Goal: Information Seeking & Learning: Learn about a topic

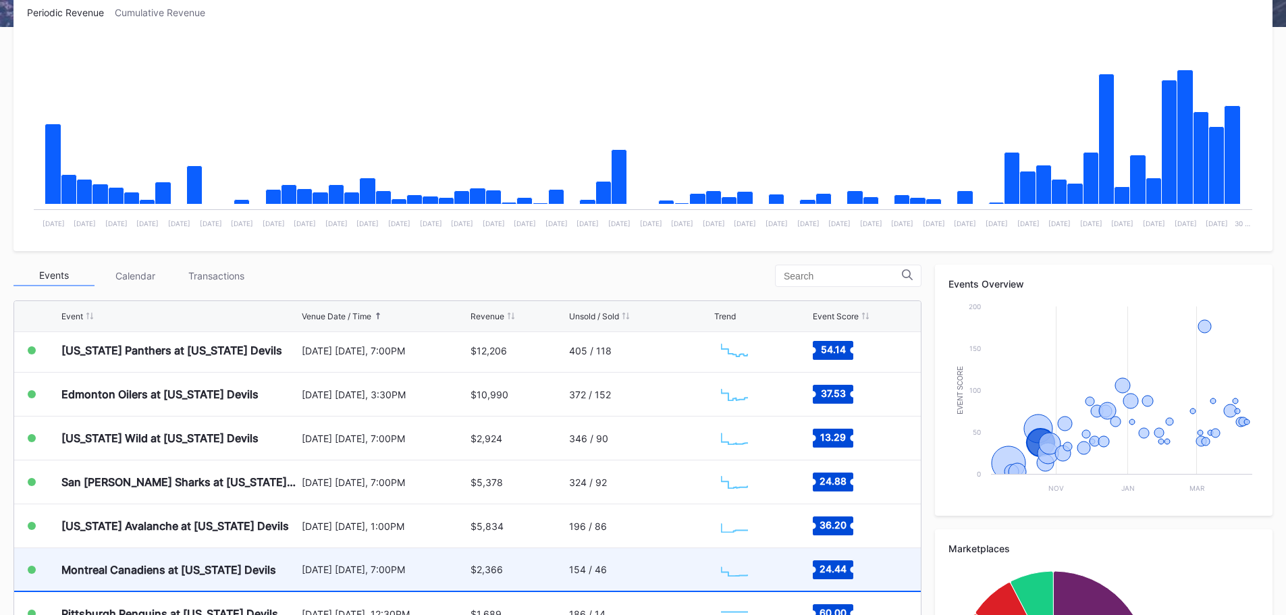
scroll to position [405, 0]
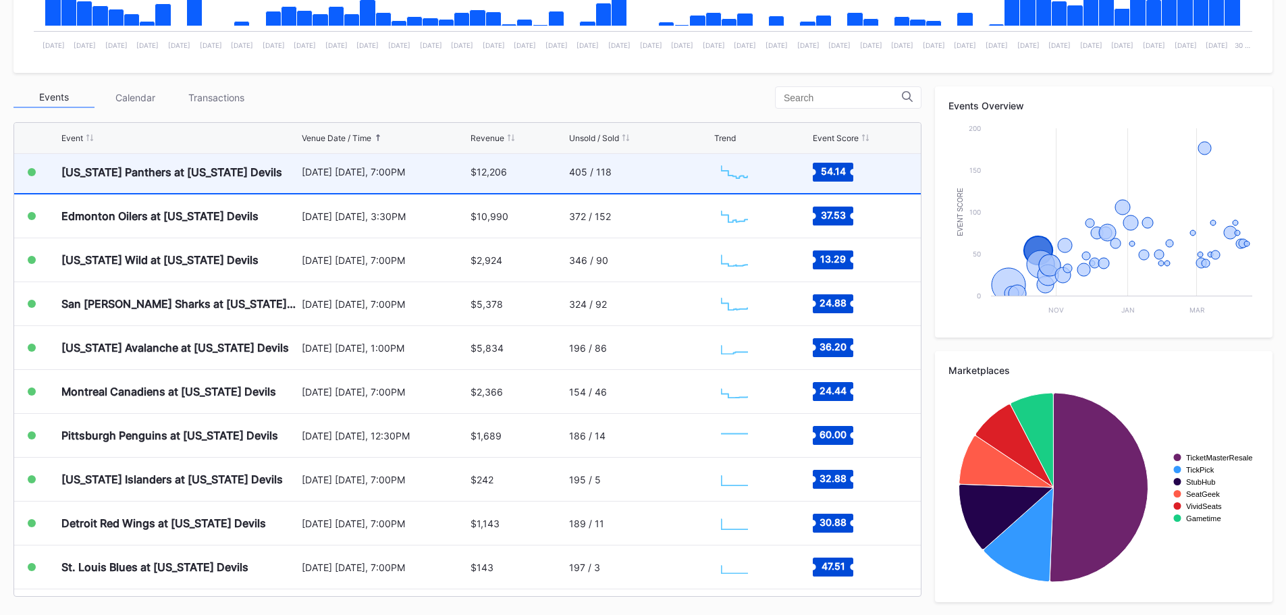
click at [515, 175] on div "$12,206" at bounding box center [518, 172] width 95 height 43
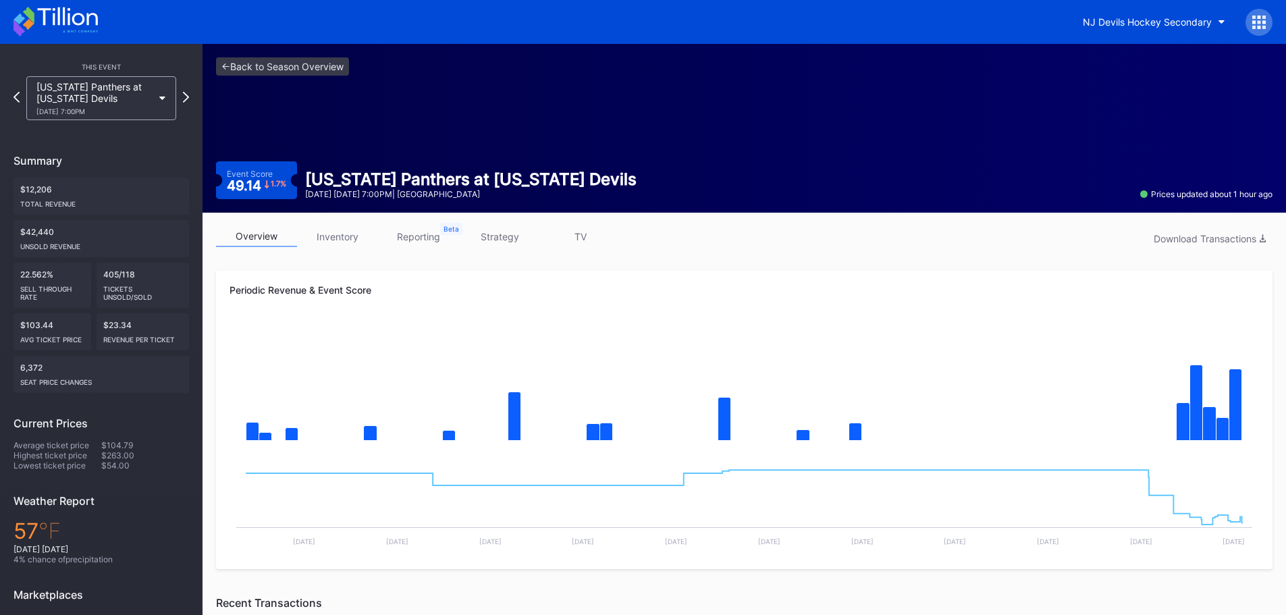
click at [322, 232] on link "inventory" at bounding box center [337, 236] width 81 height 21
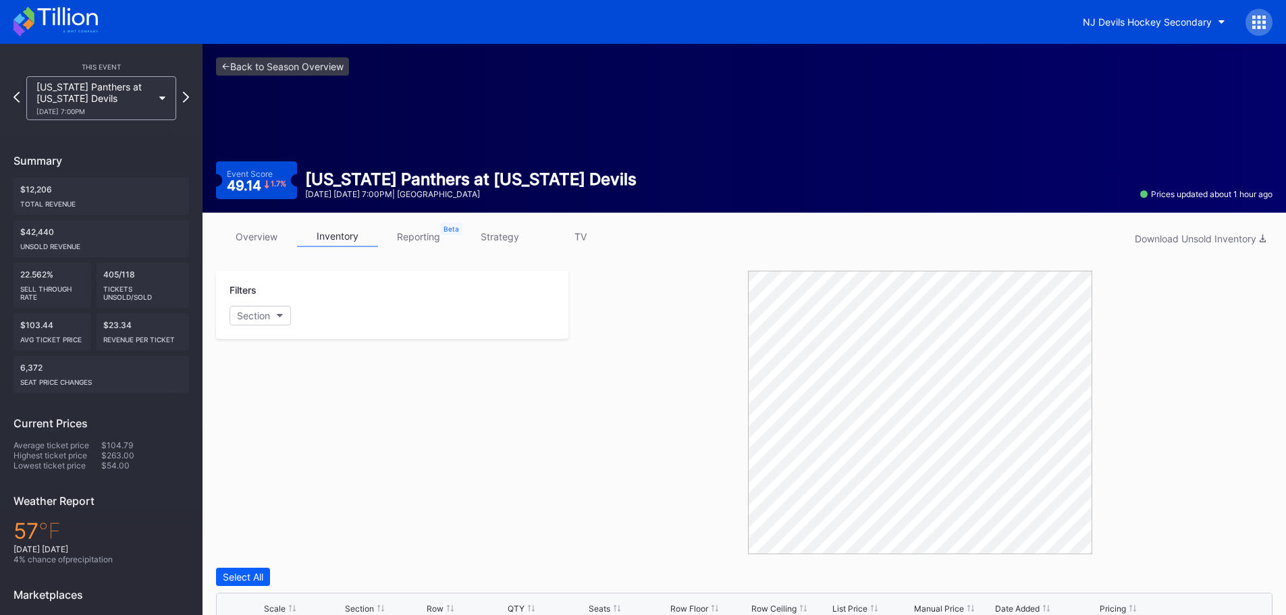
click at [45, 29] on icon at bounding box center [56, 22] width 84 height 30
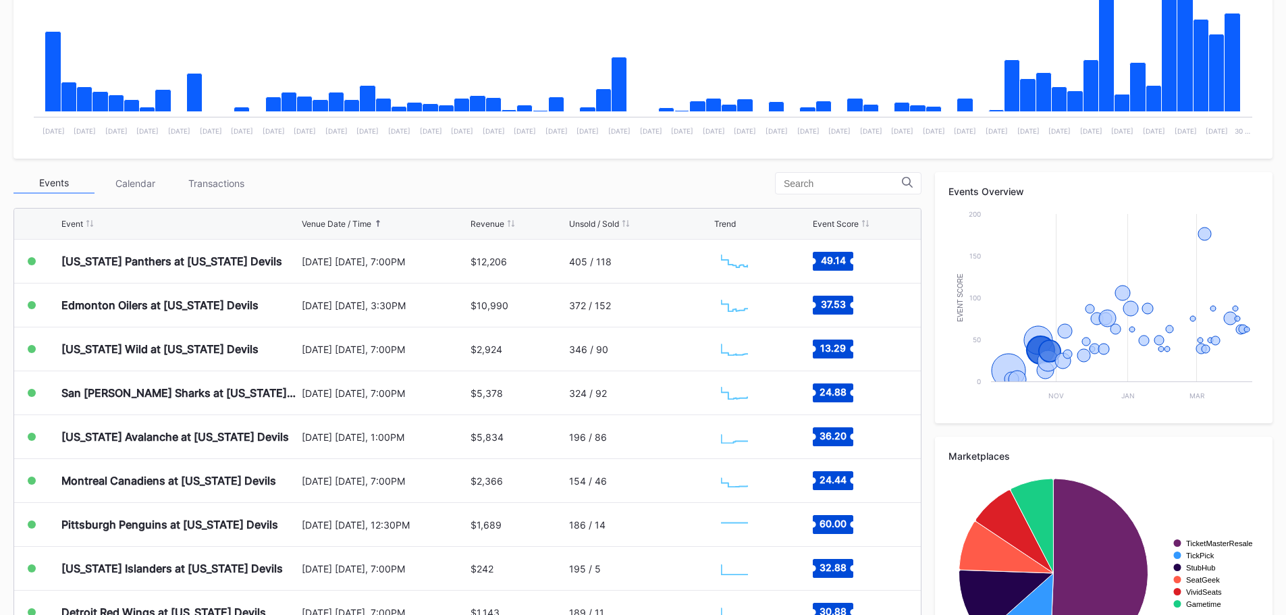
scroll to position [203, 0]
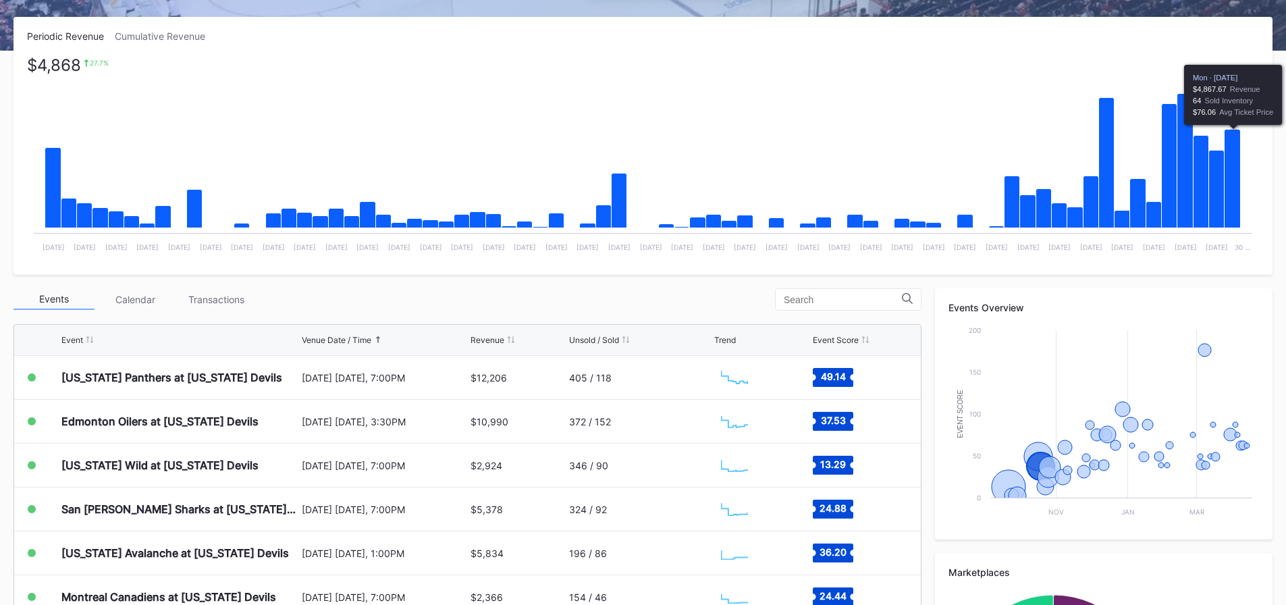
click at [1232, 140] on icon "Chart title" at bounding box center [1233, 179] width 16 height 99
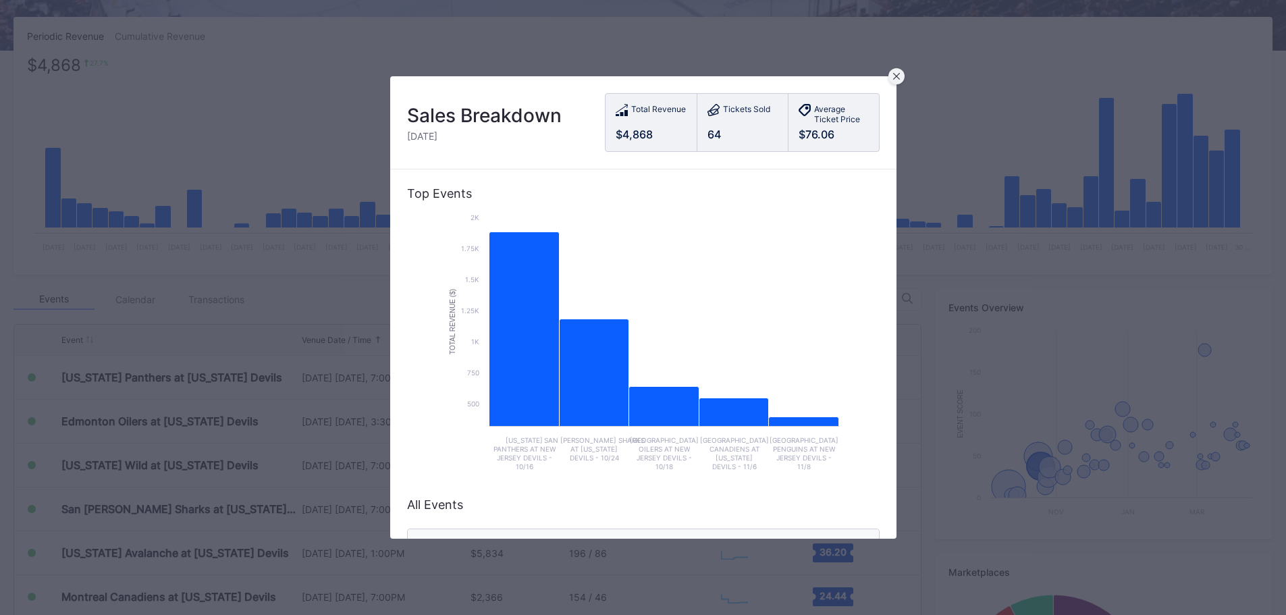
click at [895, 77] on icon at bounding box center [896, 76] width 7 height 7
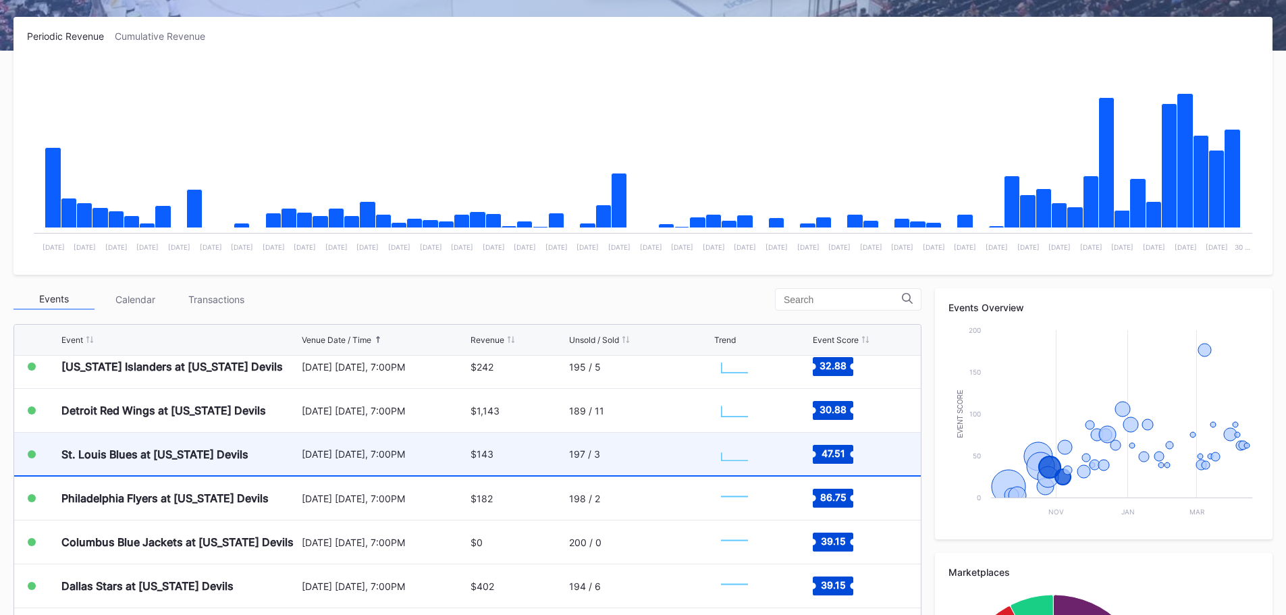
scroll to position [469, 0]
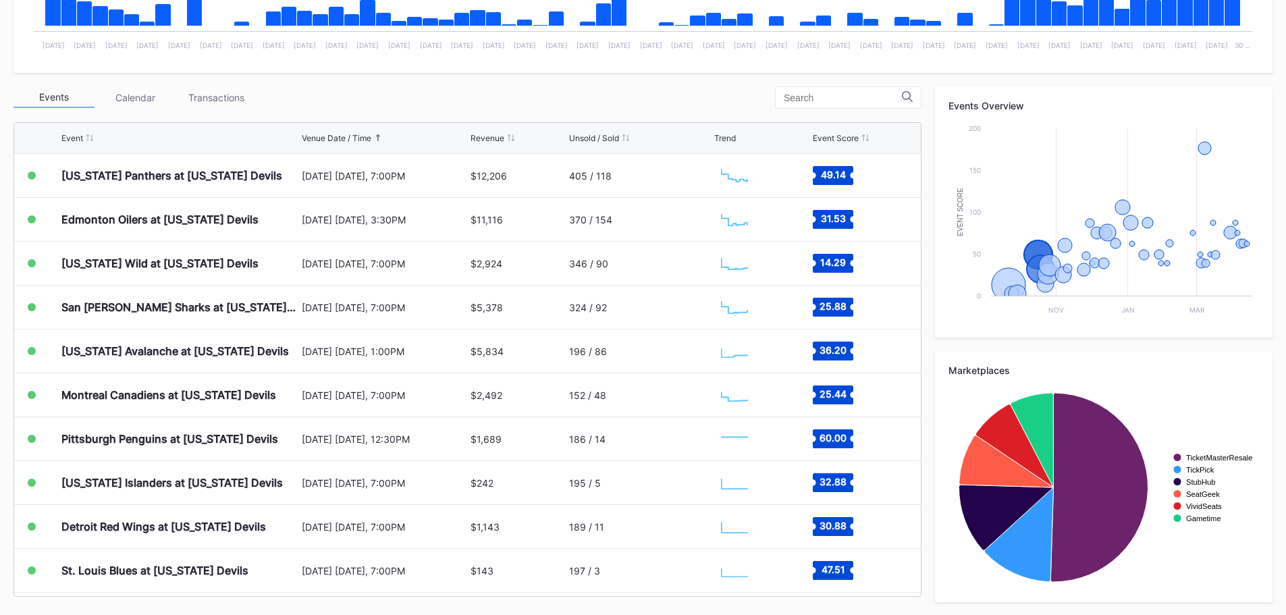
scroll to position [135, 0]
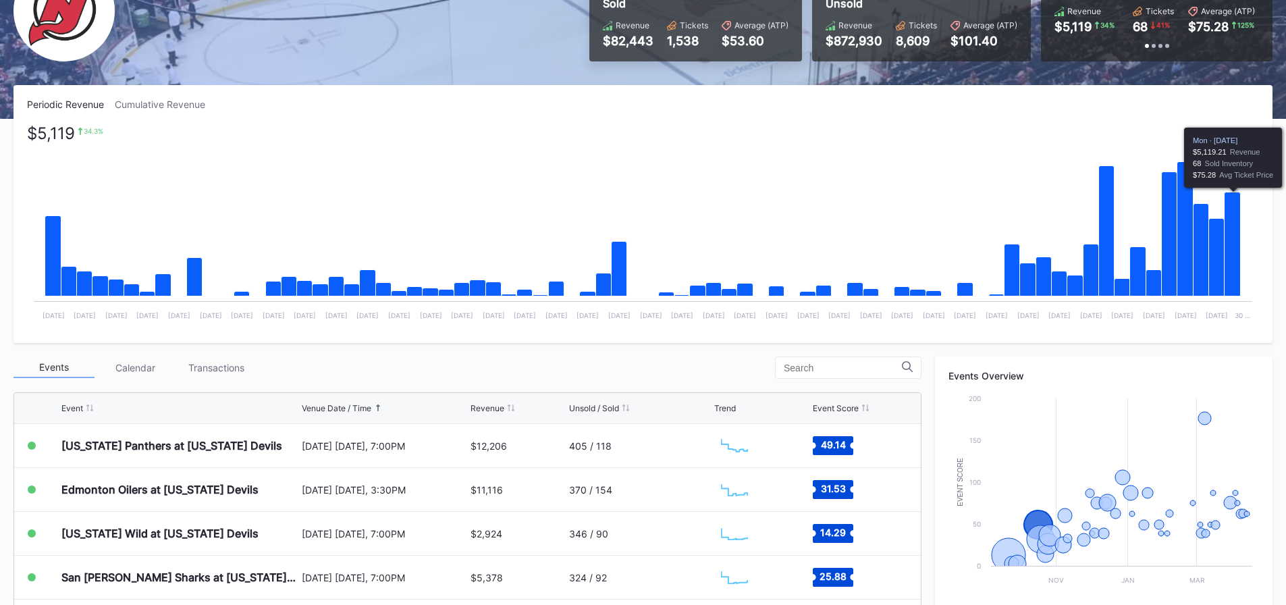
click at [1231, 250] on icon "Chart title" at bounding box center [1233, 244] width 16 height 104
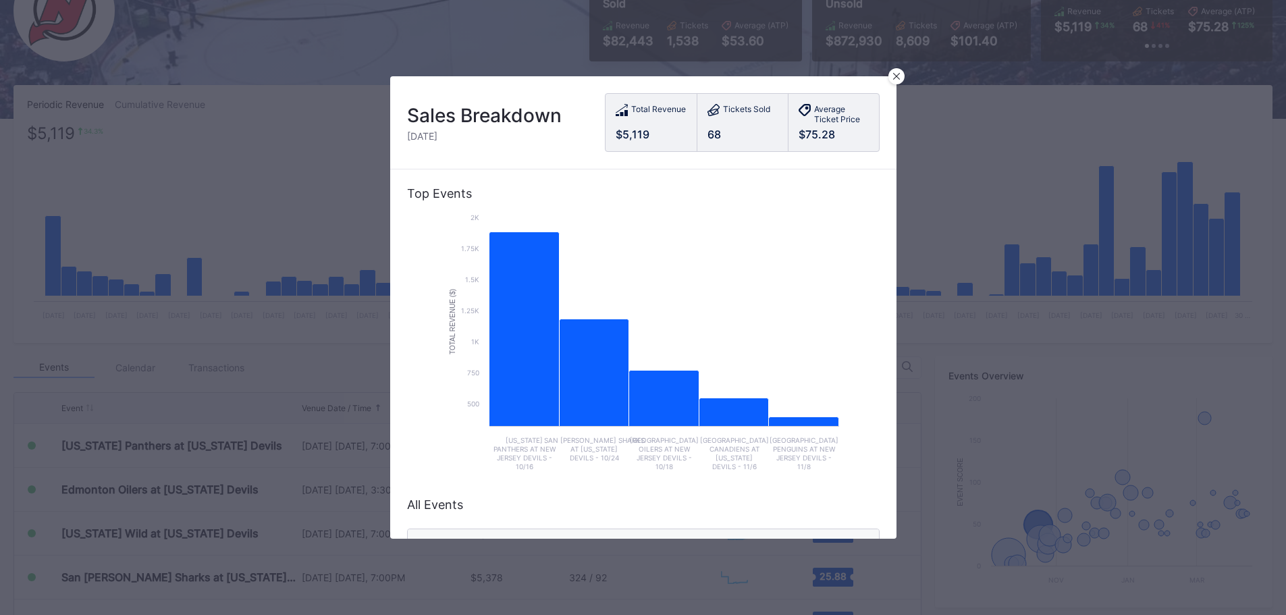
click at [514, 338] on icon "Chart title" at bounding box center [524, 349] width 70 height 234
click at [893, 76] on icon at bounding box center [896, 76] width 7 height 7
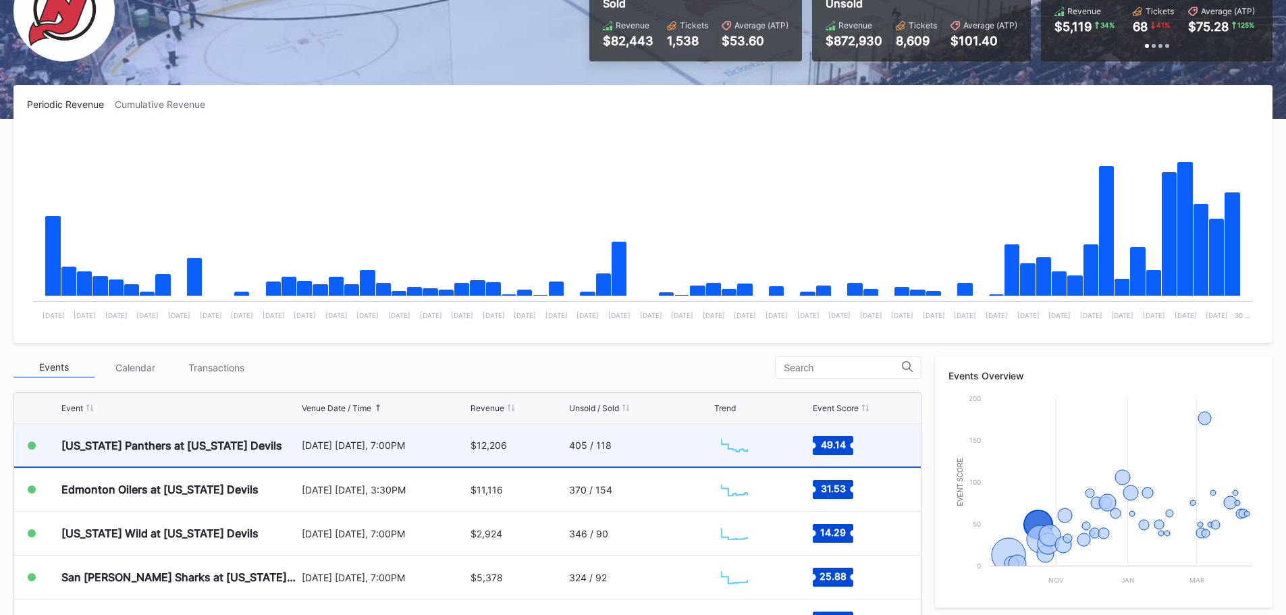
click at [231, 452] on div "[US_STATE] Panthers at [US_STATE] Devils" at bounding box center [179, 445] width 237 height 43
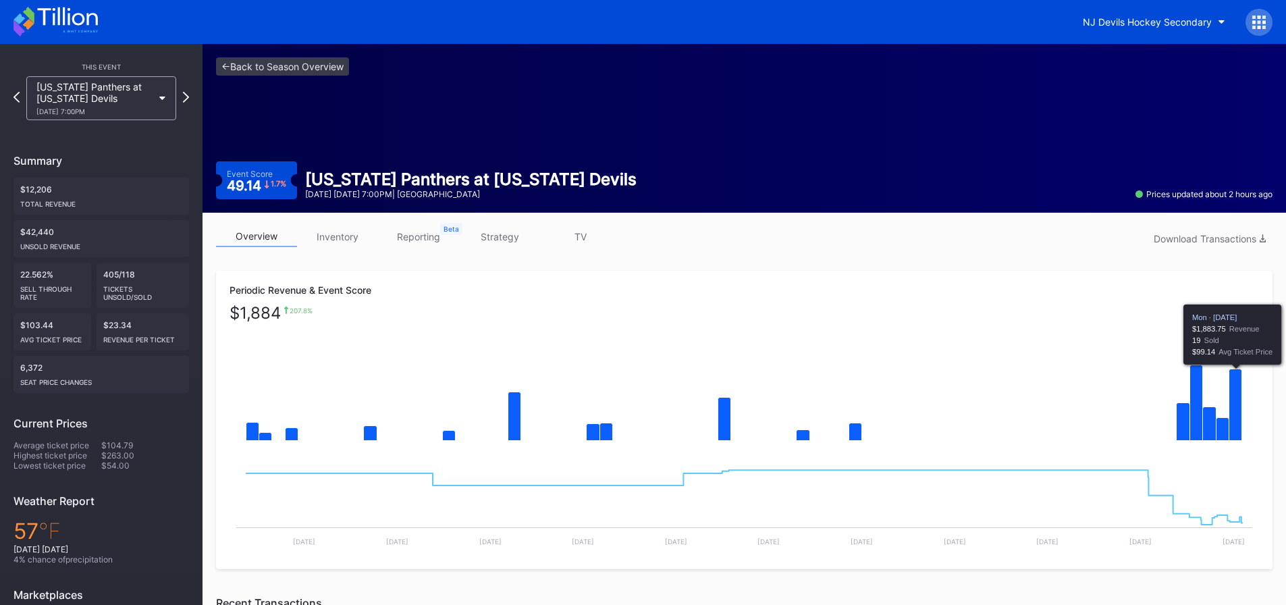
click at [1237, 417] on icon "Chart title" at bounding box center [1235, 405] width 13 height 72
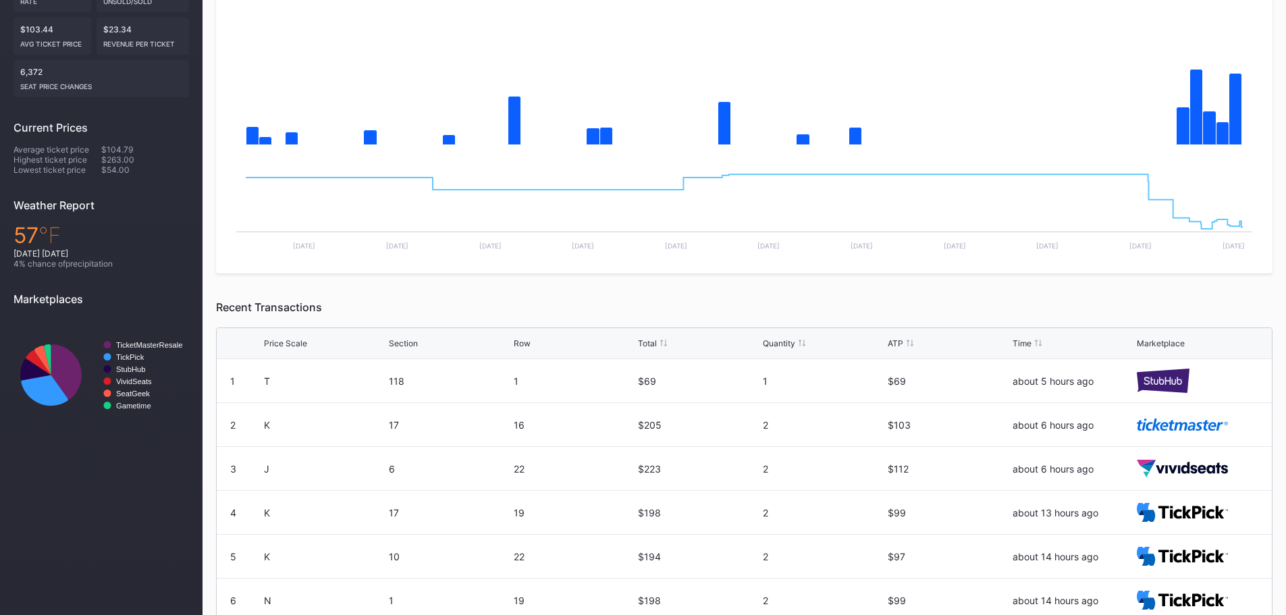
scroll to position [394, 0]
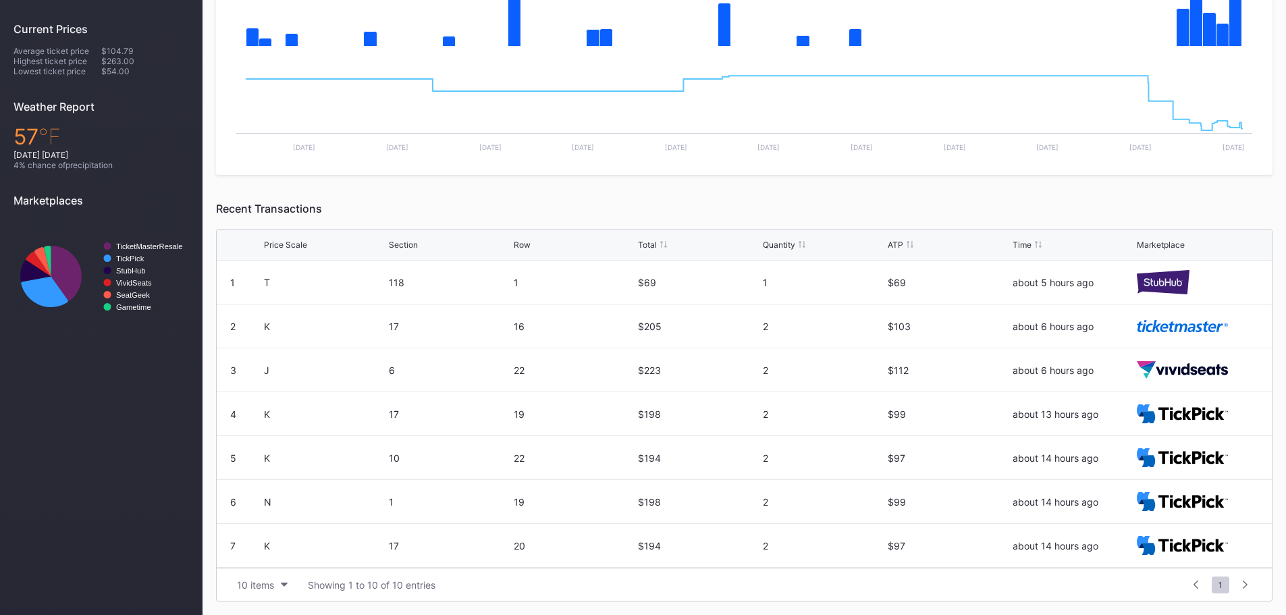
click at [413, 250] on div "Price Scale Section Row Total Quantity ATP Time Marketplace" at bounding box center [744, 245] width 1055 height 31
click at [275, 587] on button "10 items" at bounding box center [262, 585] width 64 height 18
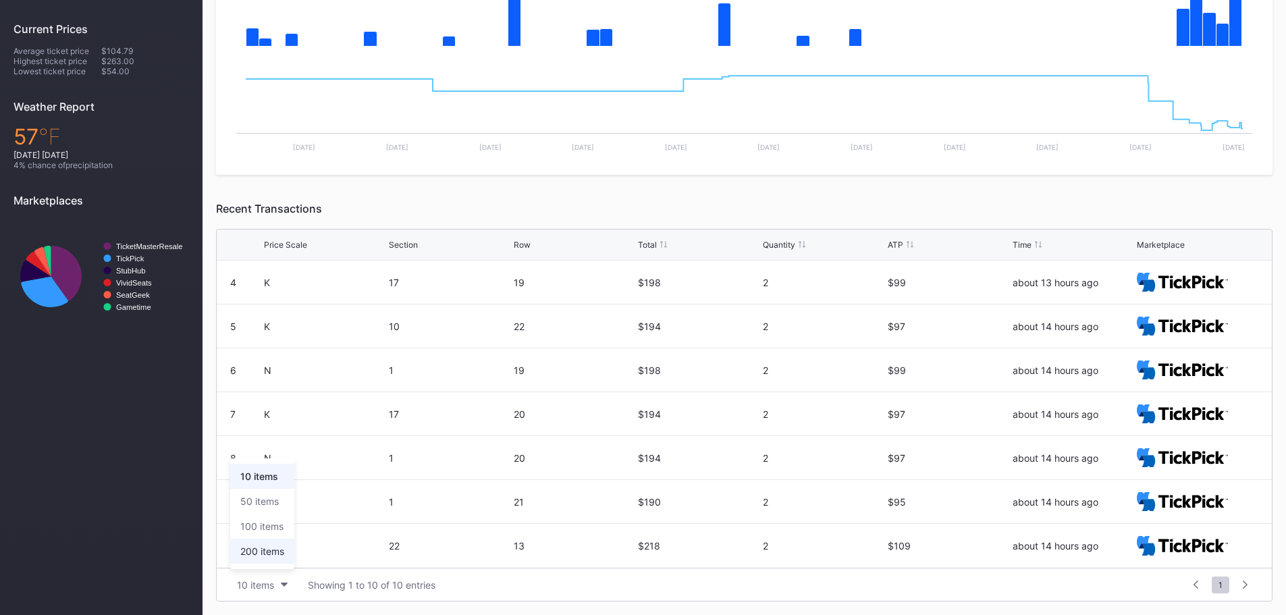
click at [268, 559] on div "200 items" at bounding box center [262, 551] width 64 height 25
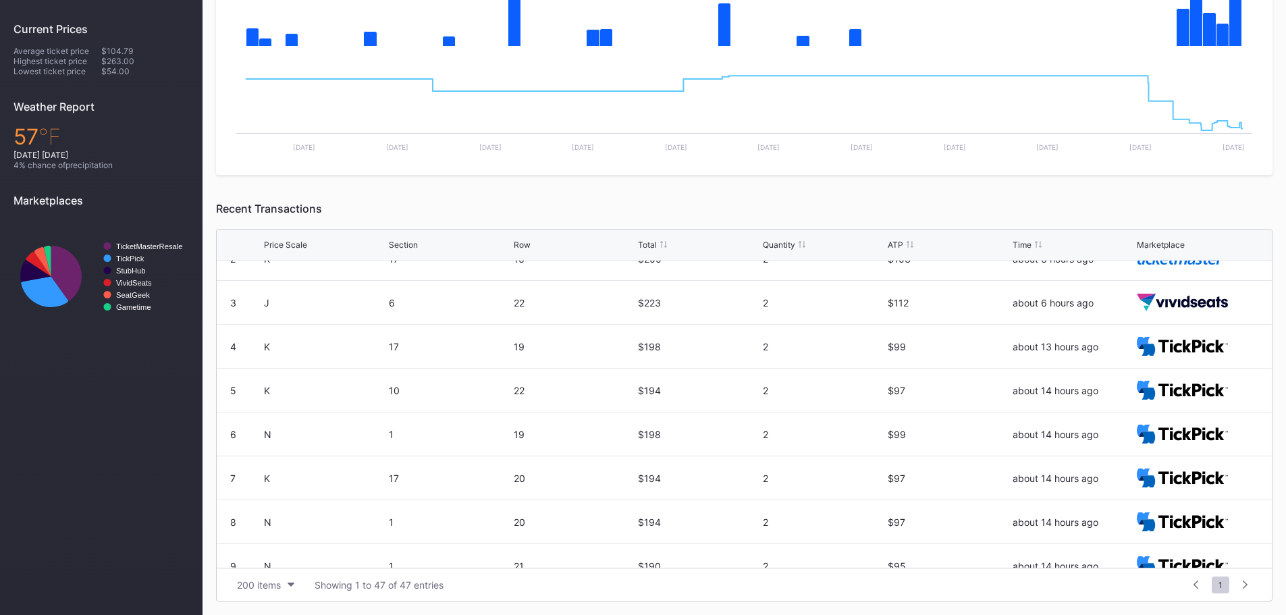
click at [905, 244] on div "ATP" at bounding box center [949, 245] width 122 height 10
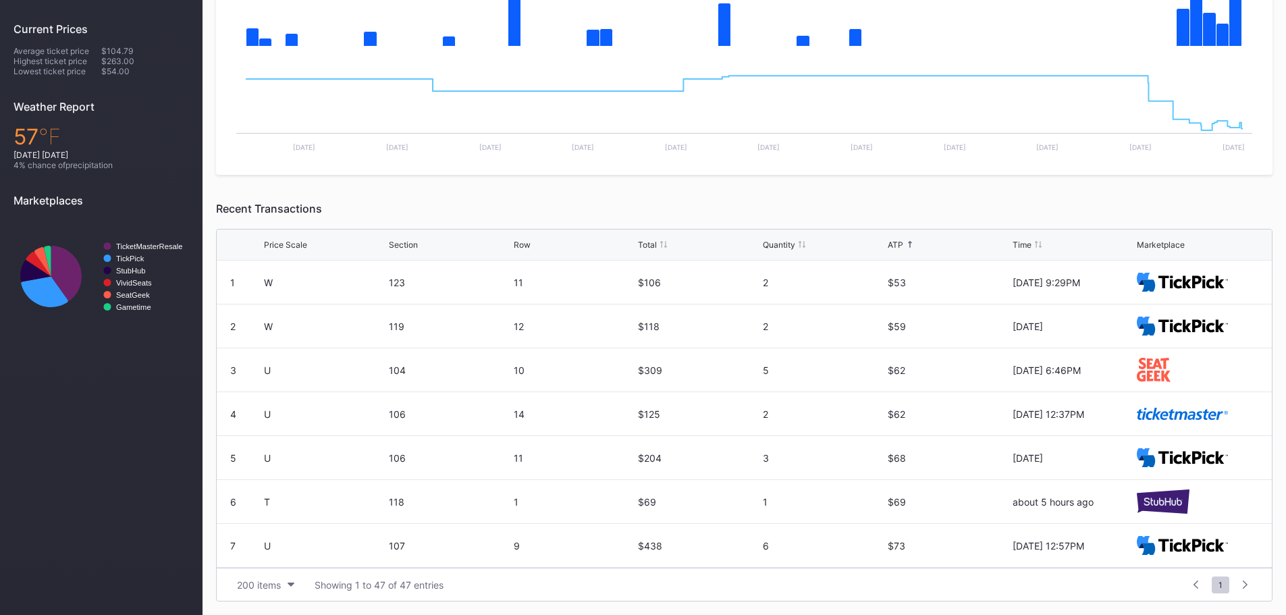
click at [918, 242] on div "ATP" at bounding box center [949, 245] width 122 height 10
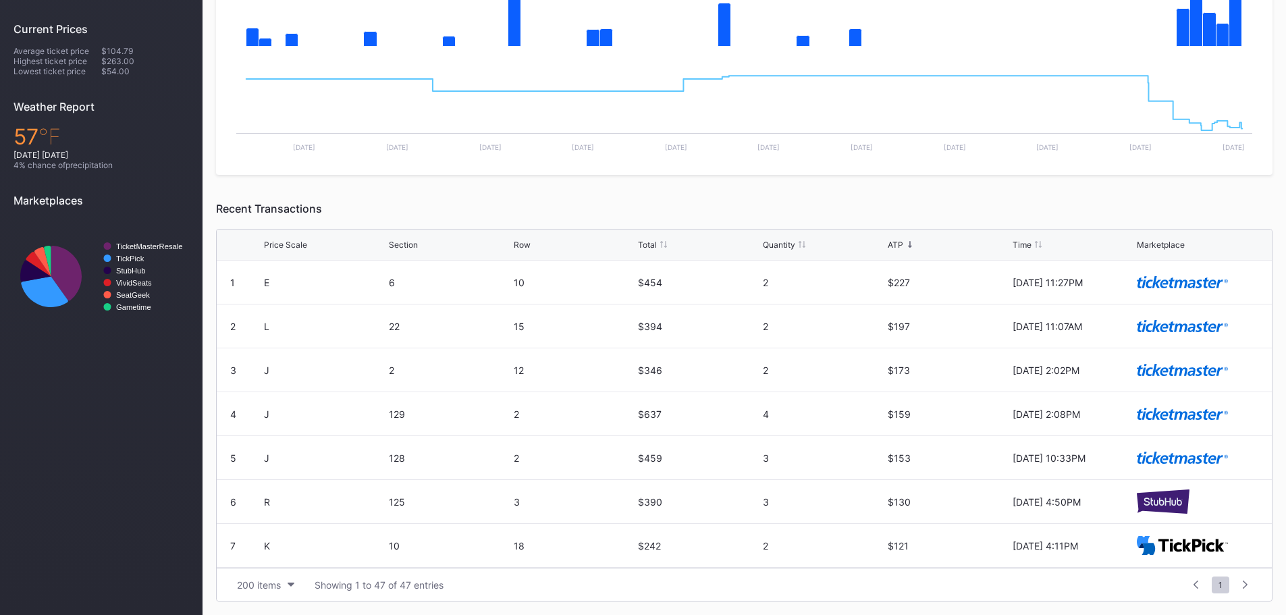
click at [1013, 245] on div "Time" at bounding box center [1022, 245] width 19 height 10
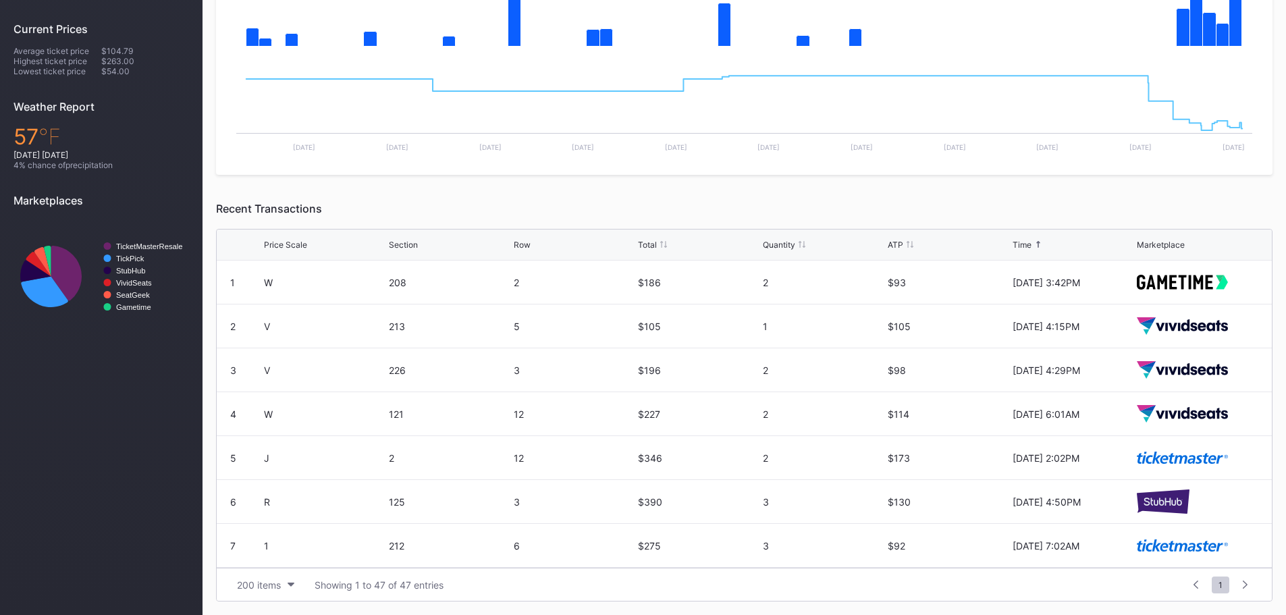
click at [1013, 245] on div "Time" at bounding box center [1022, 245] width 19 height 10
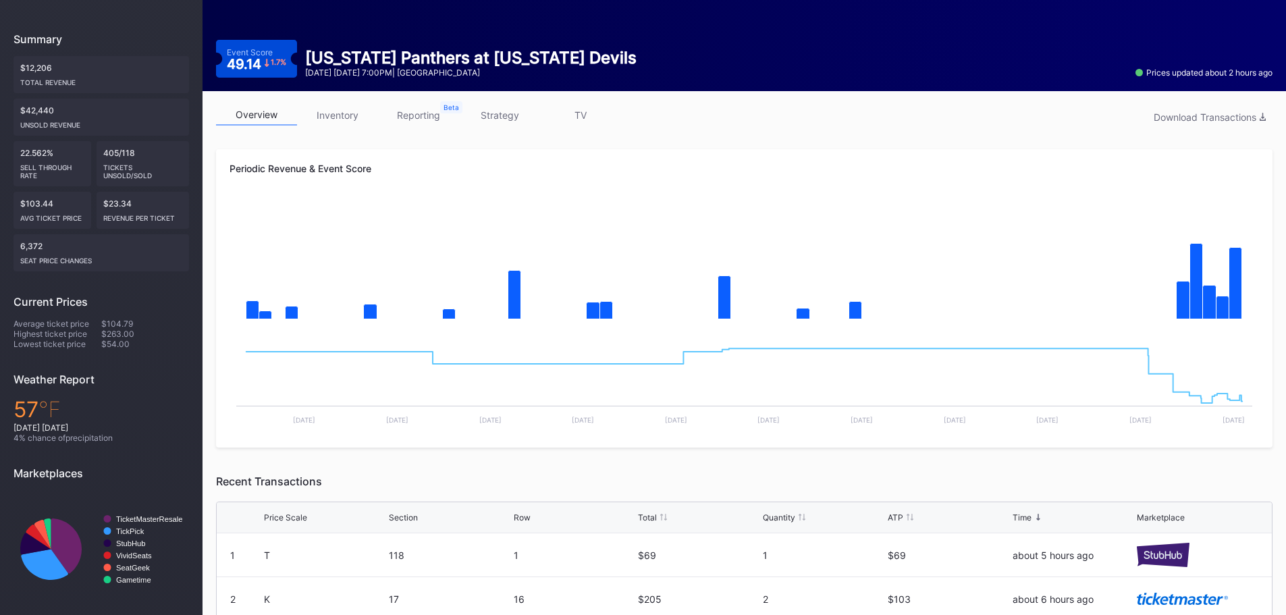
scroll to position [57, 0]
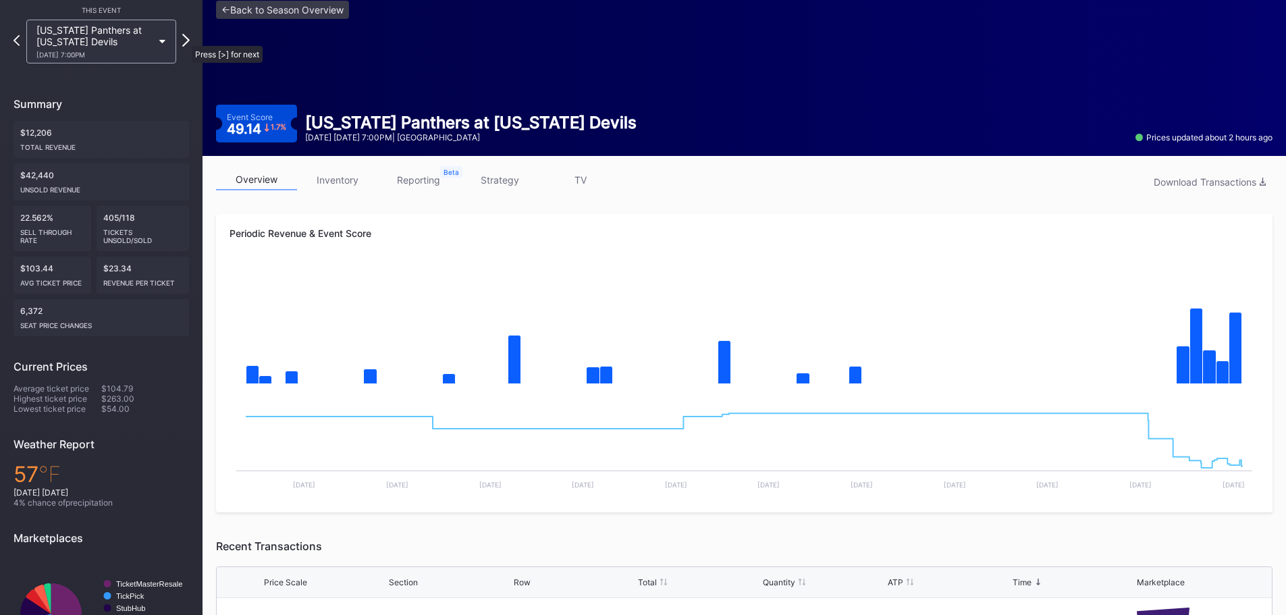
click at [185, 39] on icon at bounding box center [185, 40] width 7 height 13
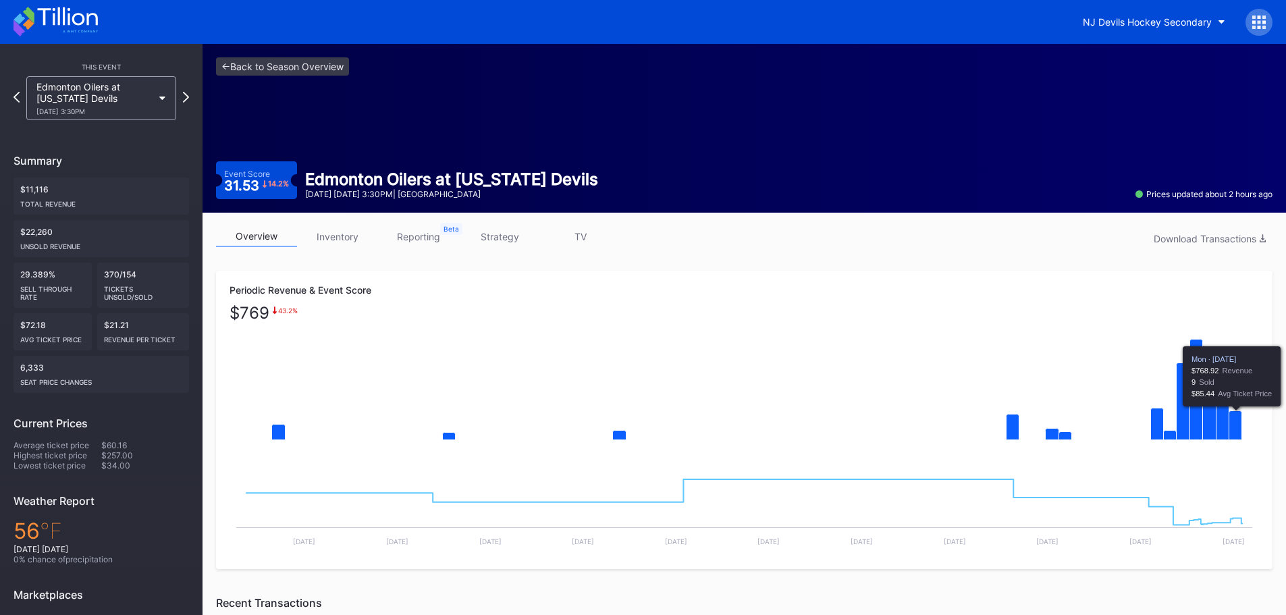
click at [1237, 428] on icon "Chart title" at bounding box center [1235, 425] width 13 height 29
click at [41, 32] on icon at bounding box center [56, 22] width 84 height 30
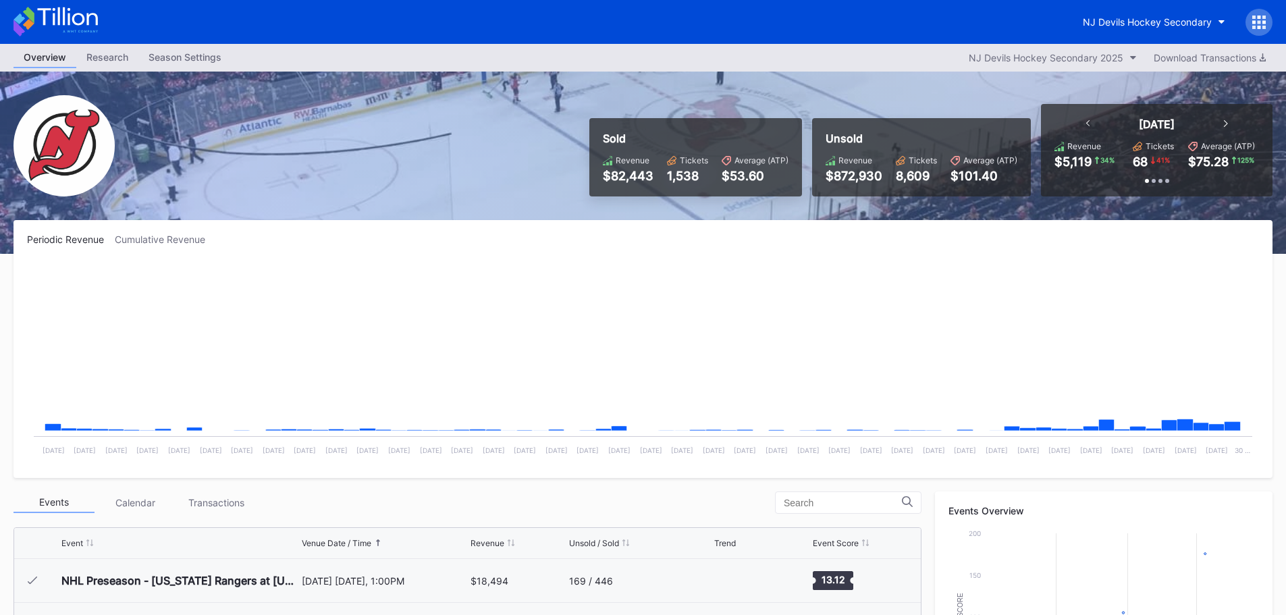
scroll to position [132, 0]
